Goal: Task Accomplishment & Management: Manage account settings

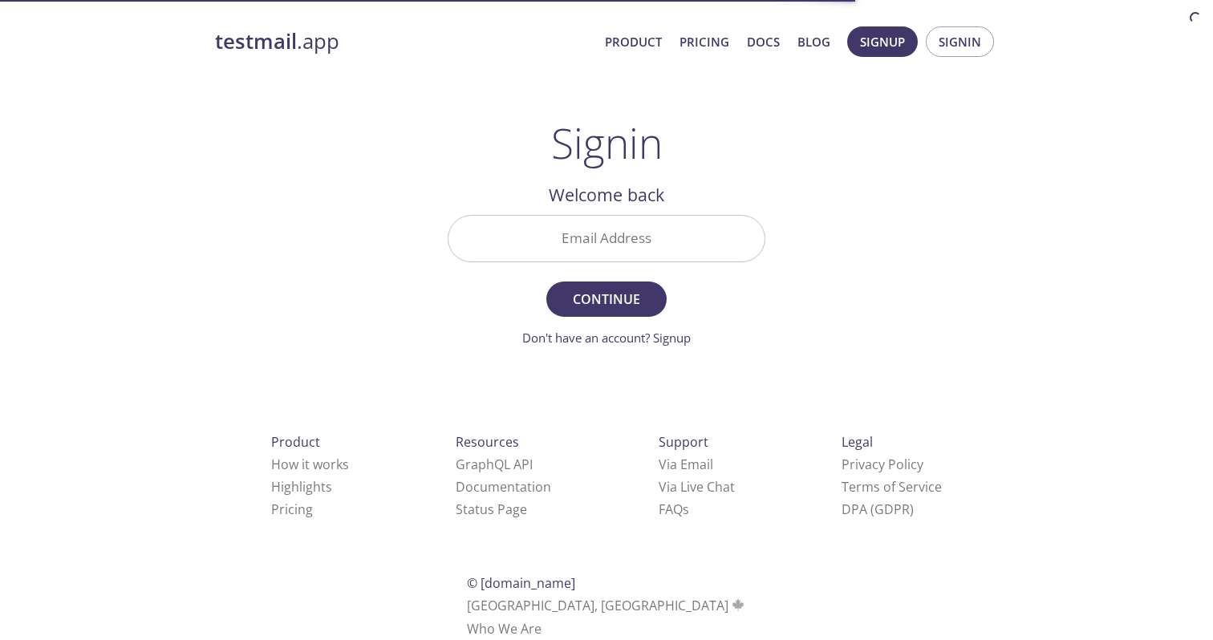
click at [592, 239] on input "Email Address" at bounding box center [607, 239] width 316 height 46
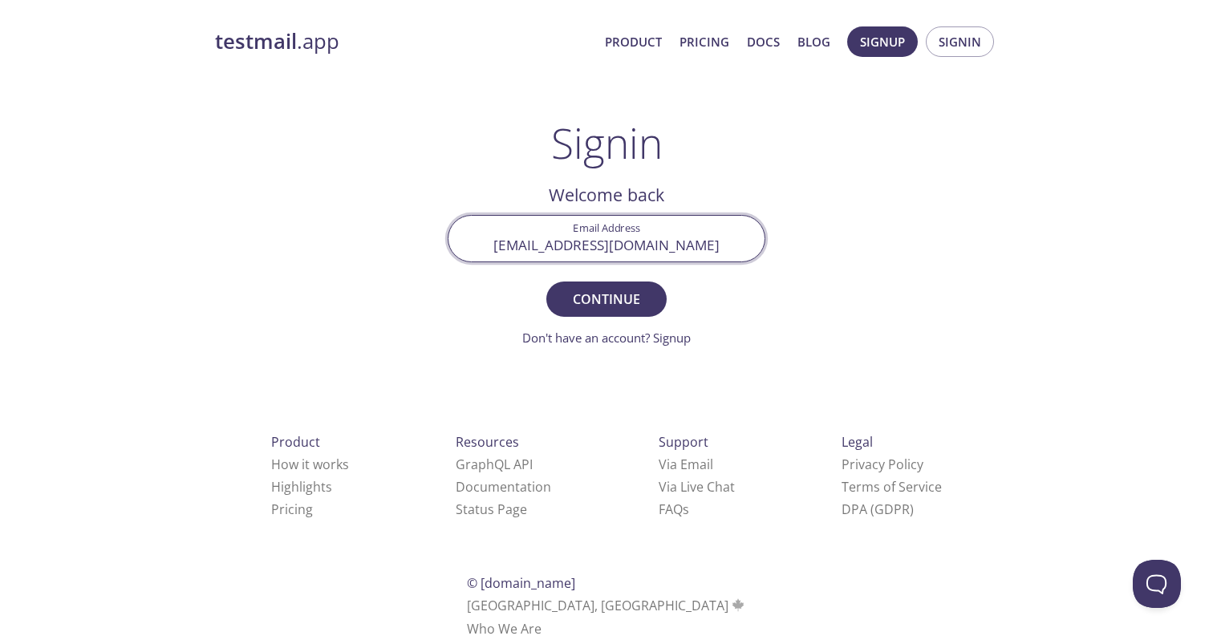
type input "[EMAIL_ADDRESS][DOMAIN_NAME]"
click at [546, 282] on button "Continue" at bounding box center [606, 299] width 120 height 35
click at [657, 234] on input "Signin Security Code" at bounding box center [607, 239] width 316 height 46
paste input "VMW4ZZF"
type input "VMW4ZZF"
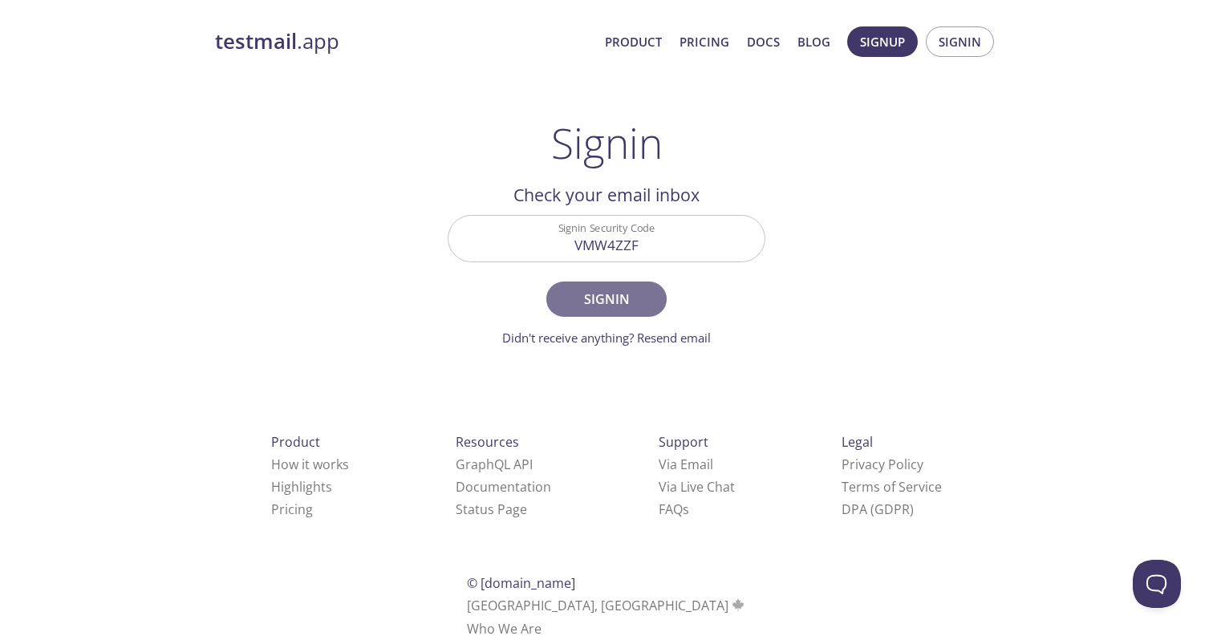
click at [629, 307] on span "Signin" at bounding box center [606, 299] width 85 height 22
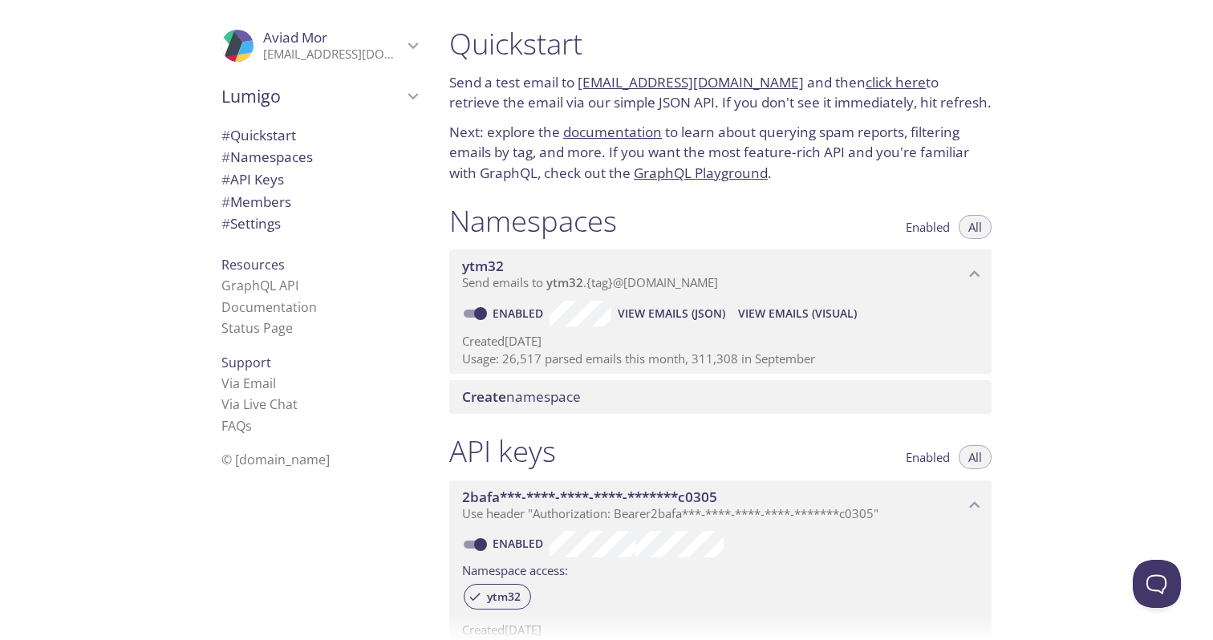
click at [403, 47] on icon "Aviad Mor" at bounding box center [413, 45] width 21 height 21
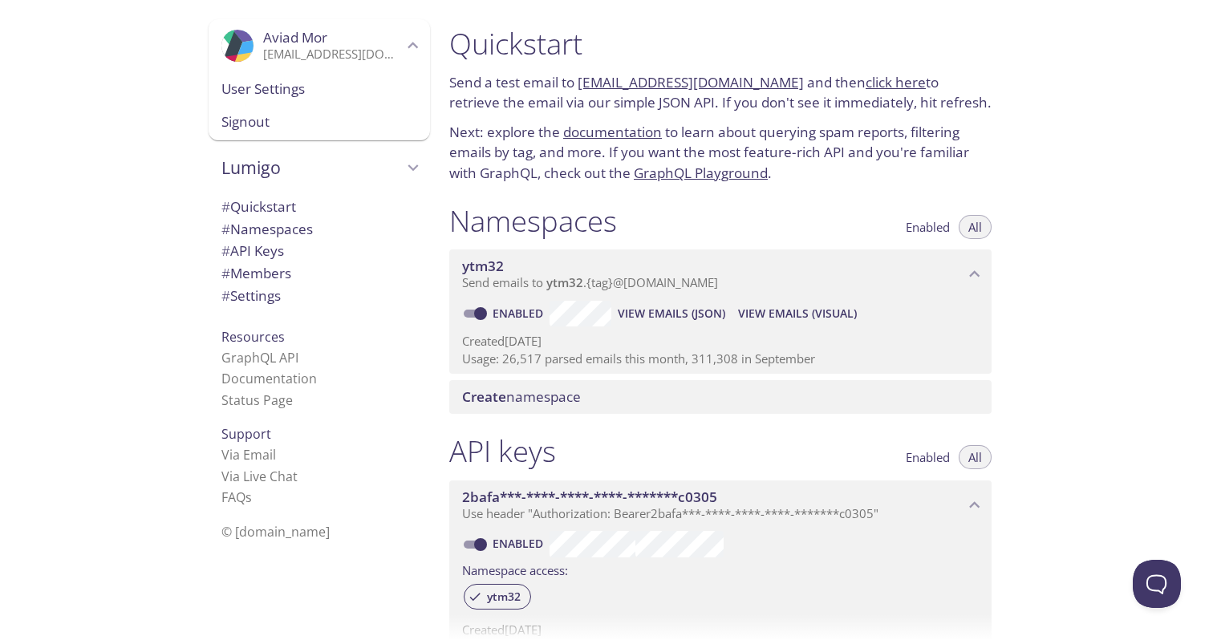
click at [355, 82] on span "User Settings" at bounding box center [319, 89] width 196 height 21
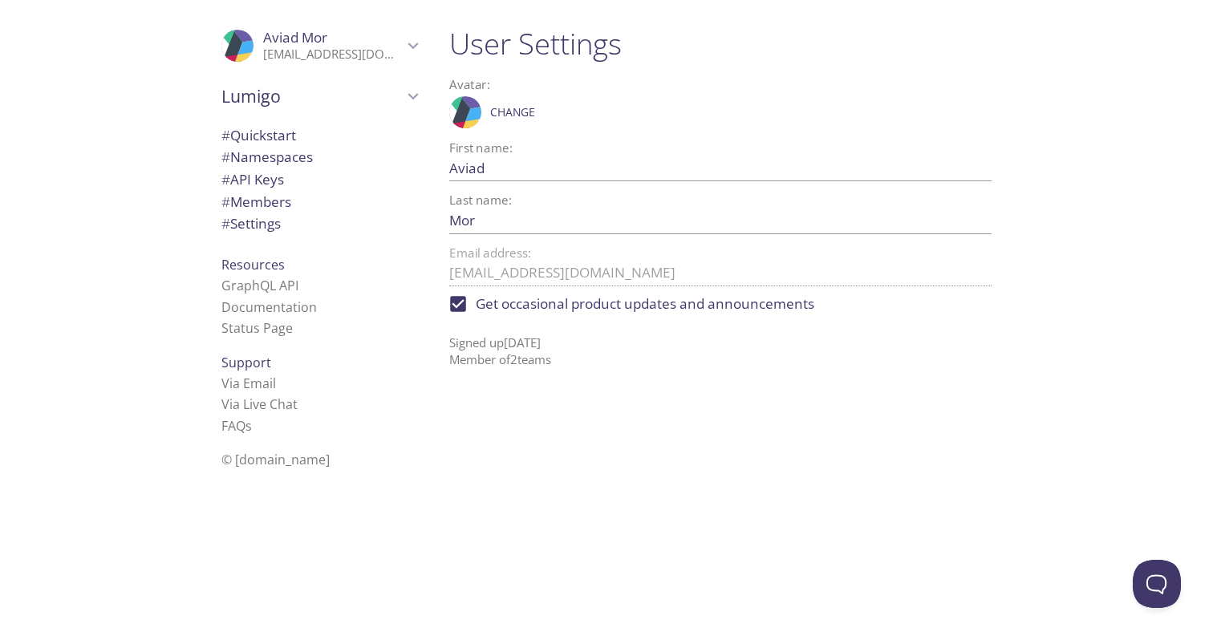
click at [357, 43] on span "Aviad Mor" at bounding box center [333, 38] width 140 height 18
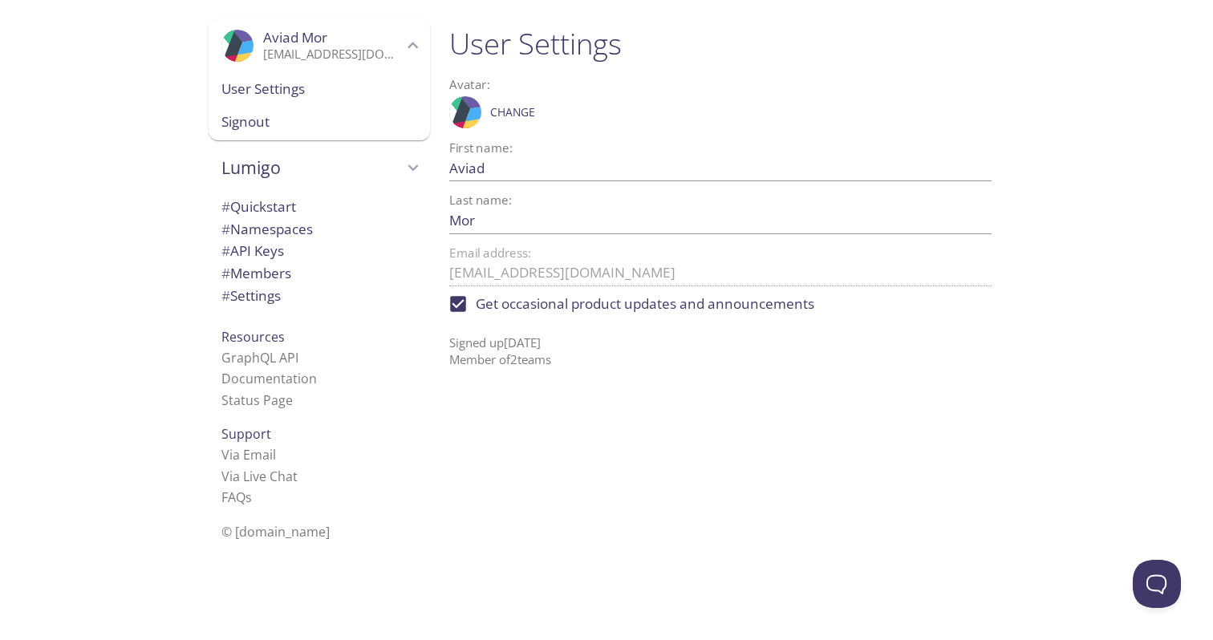
click at [299, 87] on span "User Settings" at bounding box center [319, 89] width 196 height 21
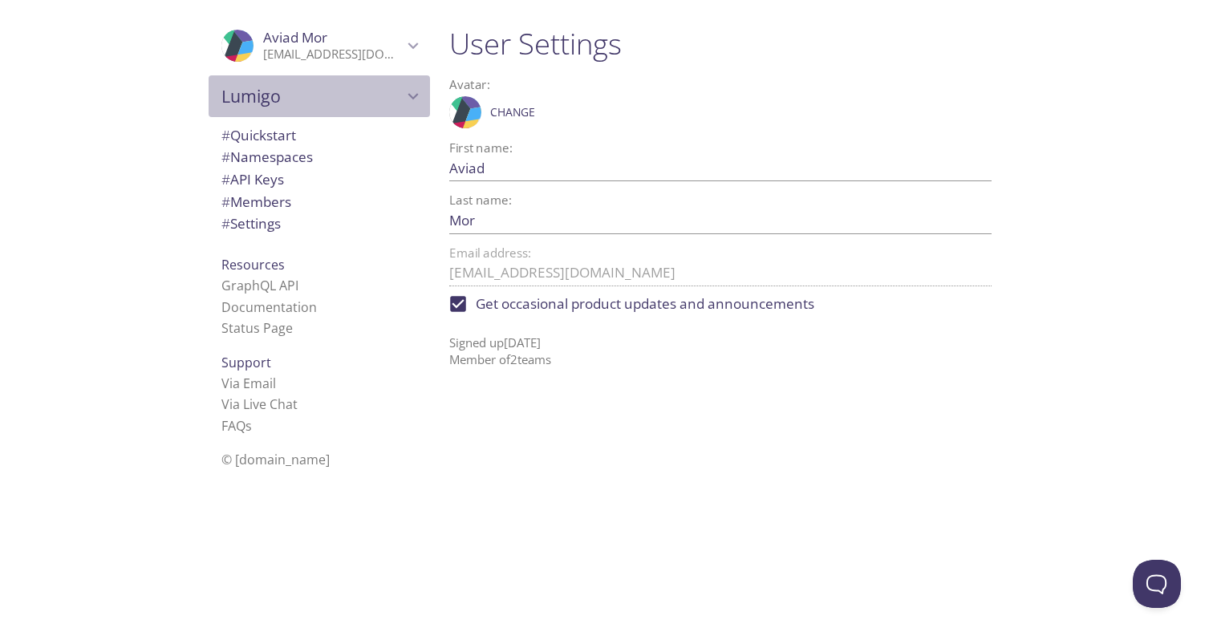
click at [299, 87] on span "Lumigo" at bounding box center [311, 96] width 181 height 22
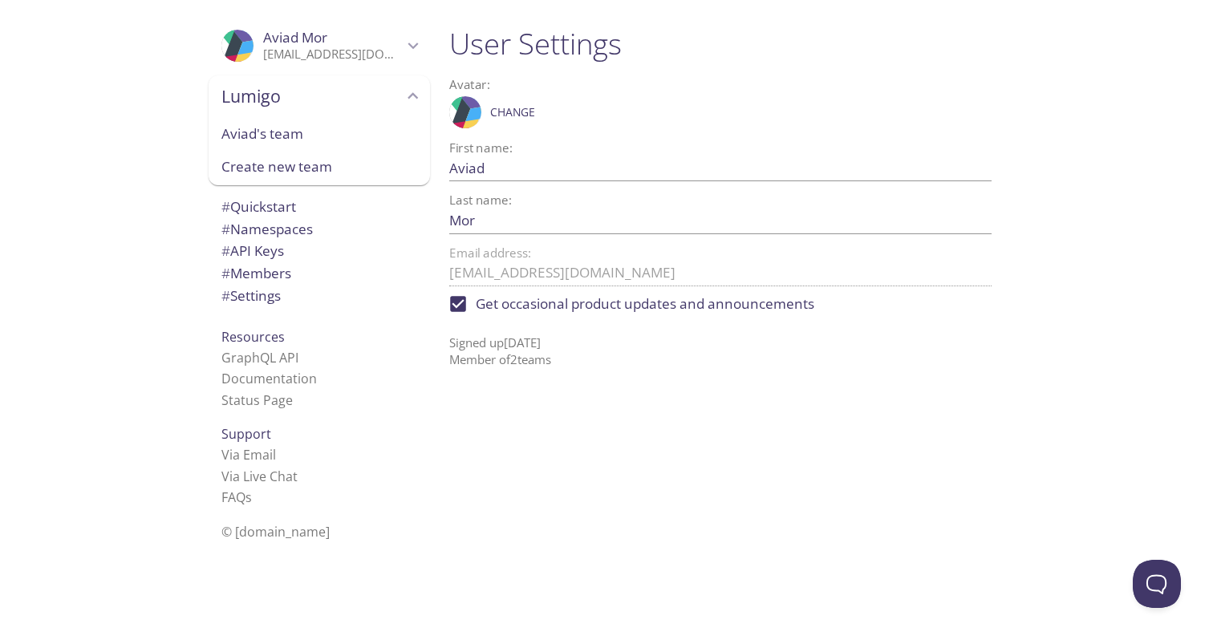
click at [278, 126] on span "Aviad's team" at bounding box center [319, 134] width 196 height 21
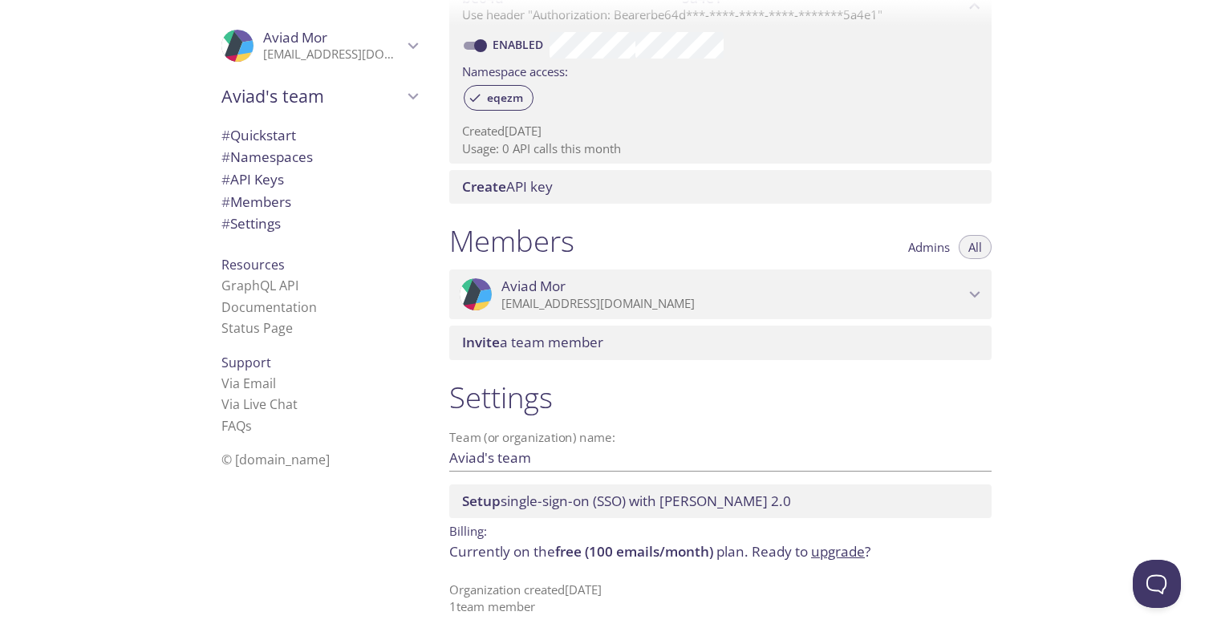
scroll to position [501, 0]
click at [706, 301] on p "[EMAIL_ADDRESS][DOMAIN_NAME]" at bounding box center [733, 303] width 463 height 16
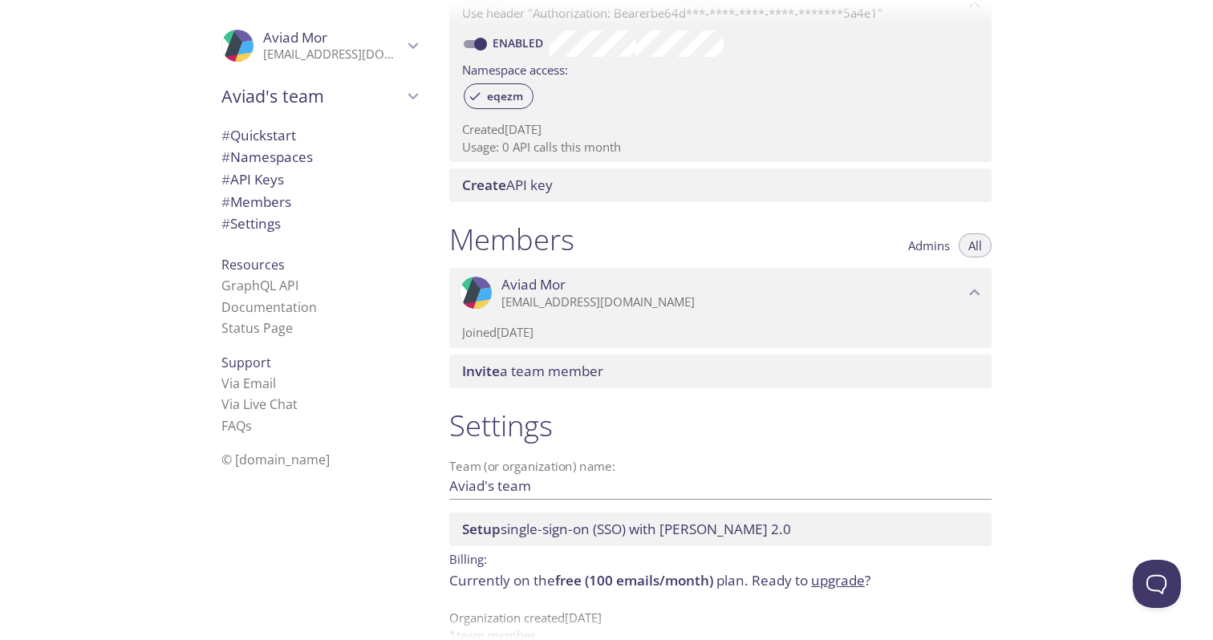
click at [706, 299] on p "[EMAIL_ADDRESS][DOMAIN_NAME]" at bounding box center [733, 303] width 463 height 16
